Goal: Information Seeking & Learning: Learn about a topic

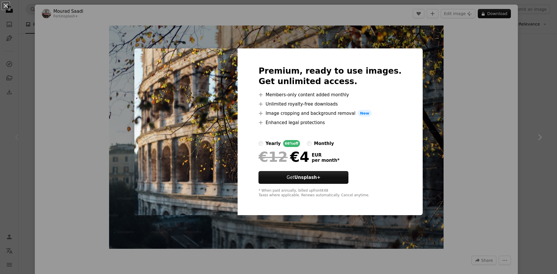
click at [550, 49] on div "An X shape Premium, ready to use images. Get unlimited access. A plus sign Memb…" at bounding box center [278, 137] width 557 height 274
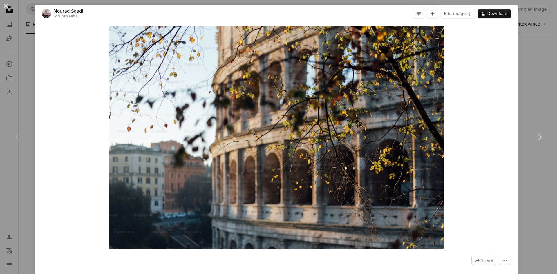
click at [546, 50] on div "An X shape Chevron left Chevron right [PERSON_NAME] For Unsplash+ A heart A plu…" at bounding box center [278, 137] width 557 height 274
